Goal: Task Accomplishment & Management: Manage account settings

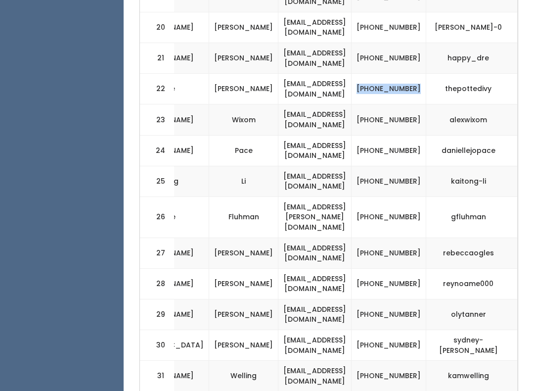
scroll to position [945, 0]
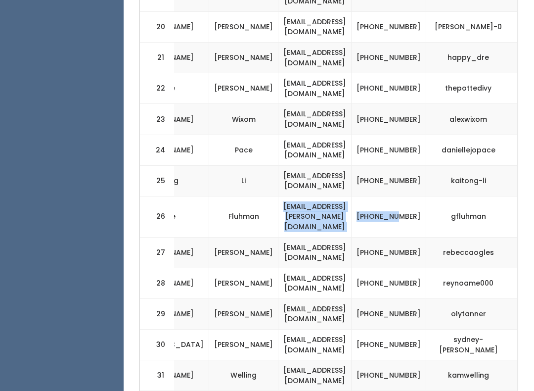
click at [409, 196] on td "(801) 358-7094" at bounding box center [388, 216] width 75 height 41
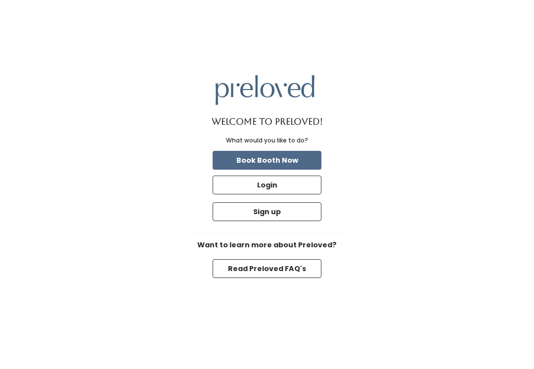
click at [295, 194] on button "Login" at bounding box center [267, 184] width 109 height 19
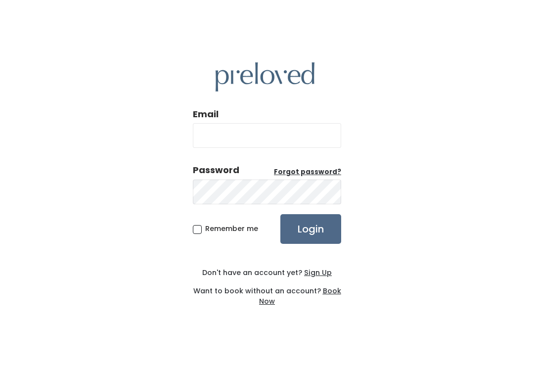
click at [303, 148] on input "Email" at bounding box center [267, 135] width 148 height 25
type input "provo.store@preloved.love"
click at [310, 239] on input "Login" at bounding box center [310, 229] width 61 height 30
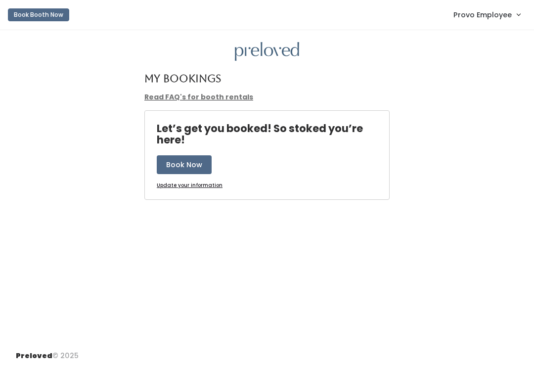
click at [493, 19] on span "Provo Employee" at bounding box center [482, 14] width 58 height 11
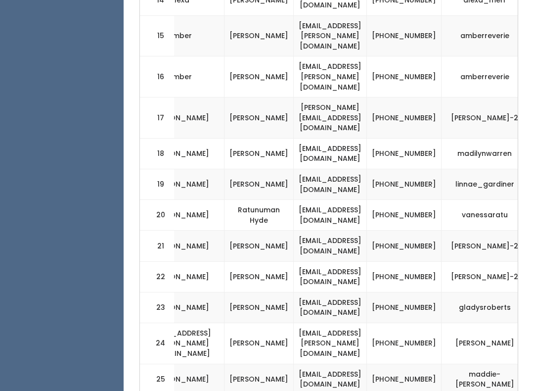
scroll to position [0, 246]
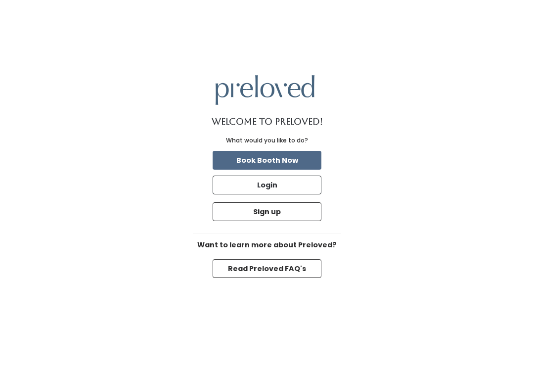
click at [298, 194] on button "Login" at bounding box center [267, 184] width 109 height 19
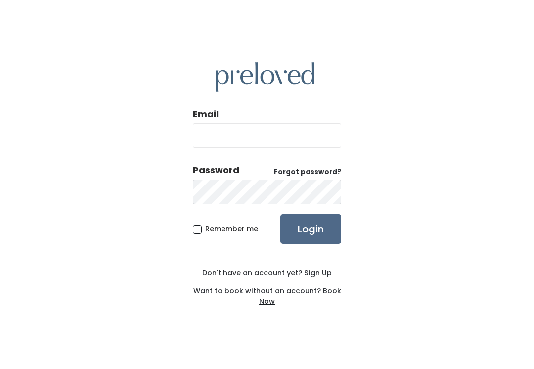
click at [301, 148] on input "Email" at bounding box center [267, 135] width 148 height 25
type input "[DOMAIN_NAME][EMAIL_ADDRESS][DOMAIN_NAME]"
click at [310, 239] on input "Login" at bounding box center [310, 229] width 61 height 30
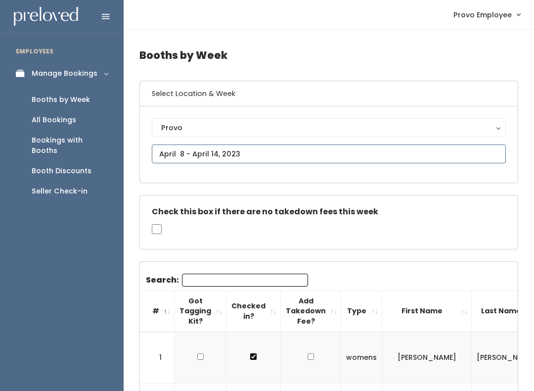
click at [435, 154] on input "text" at bounding box center [329, 153] width 354 height 19
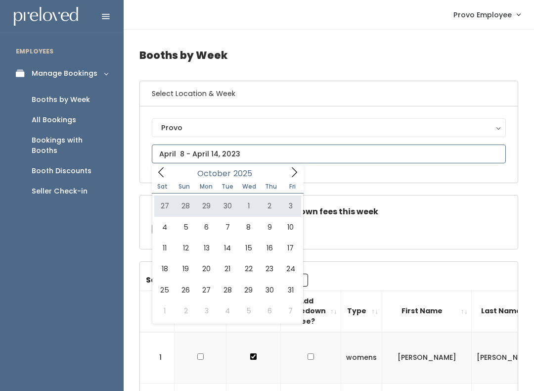
type input "September 27 to October 3"
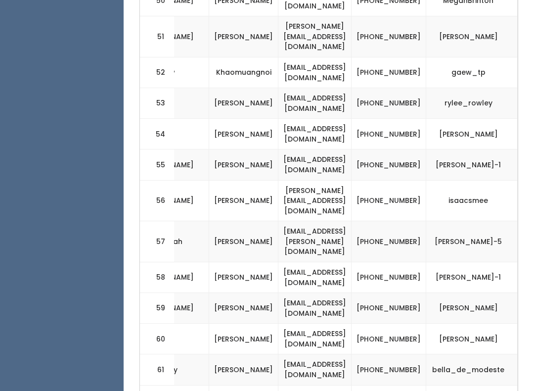
scroll to position [0, 291]
